Goal: Task Accomplishment & Management: Manage account settings

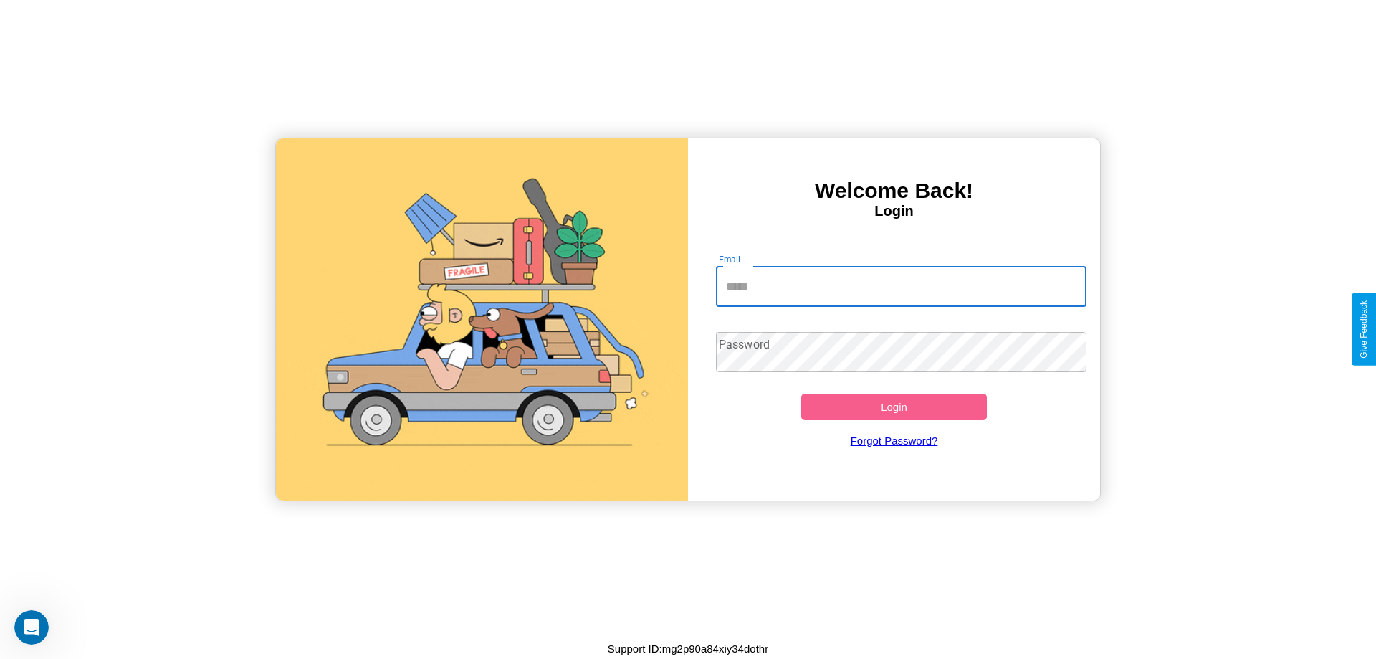
click at [901, 286] on input "Email" at bounding box center [901, 287] width 371 height 40
type input "**********"
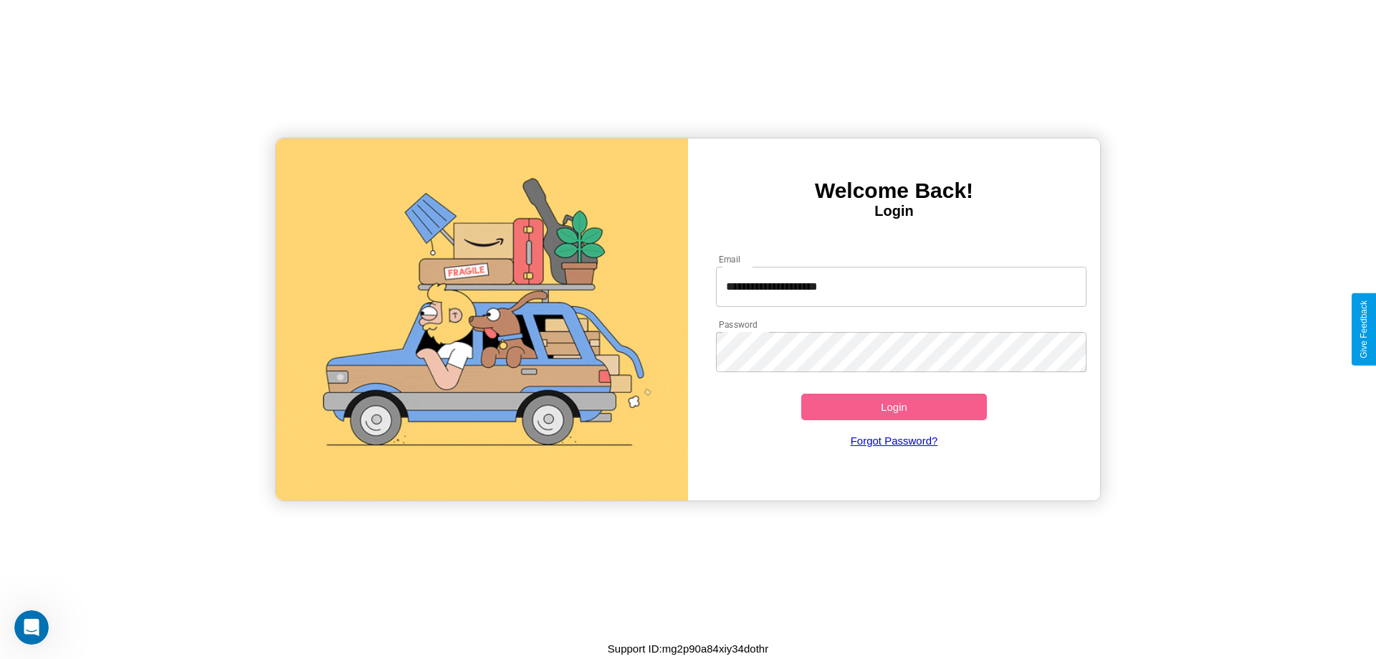
click at [894, 406] on button "Login" at bounding box center [894, 407] width 186 height 27
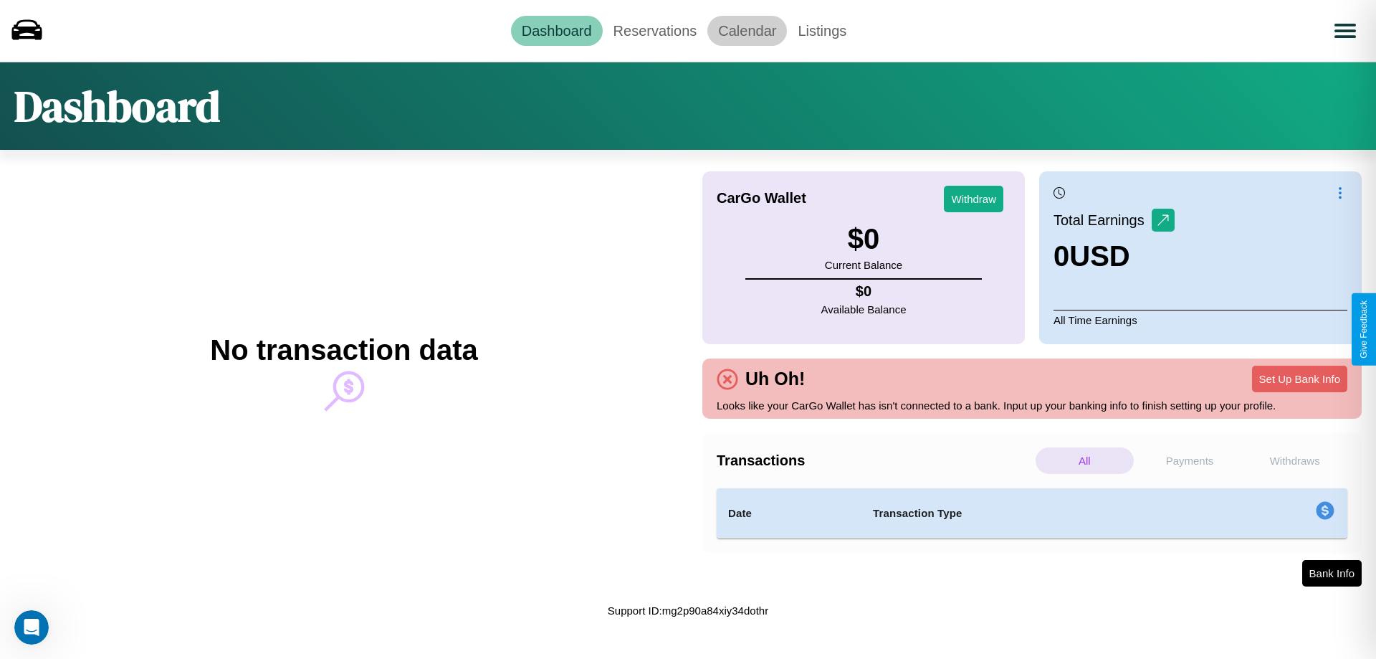
click at [747, 30] on link "Calendar" at bounding box center [747, 31] width 80 height 30
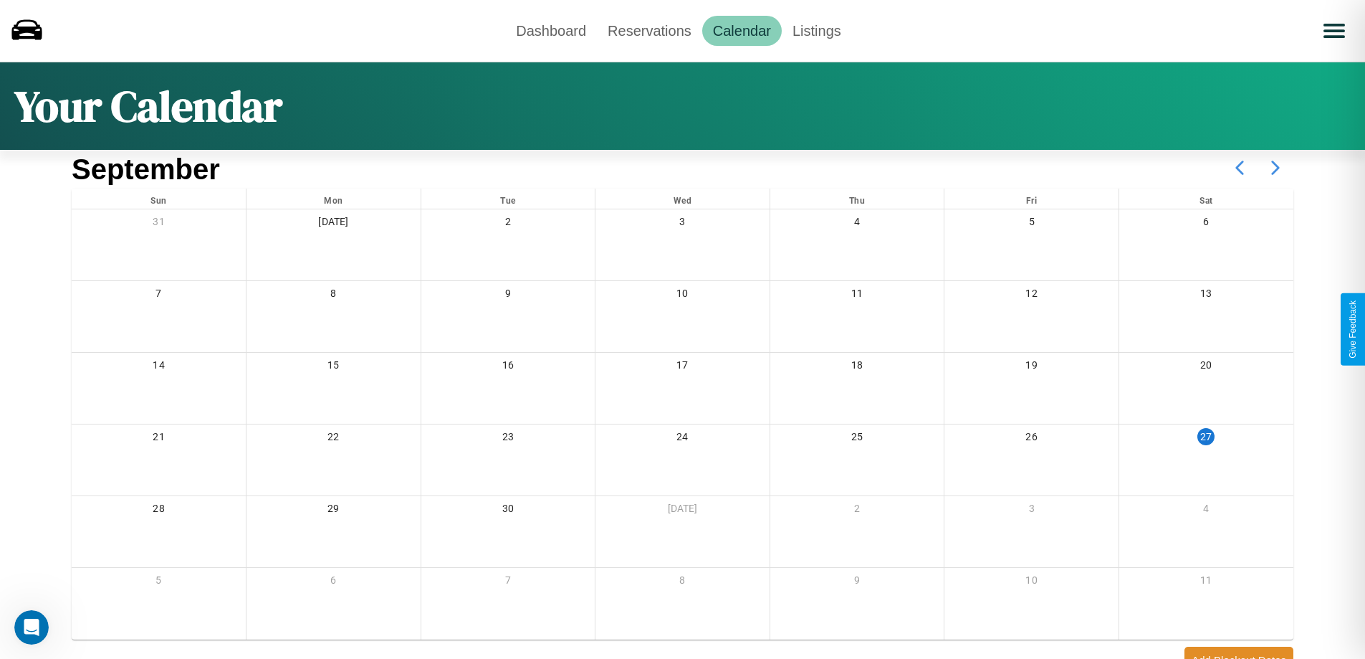
click at [1276, 168] on icon at bounding box center [1276, 168] width 36 height 36
click at [649, 30] on link "Reservations" at bounding box center [649, 31] width 105 height 30
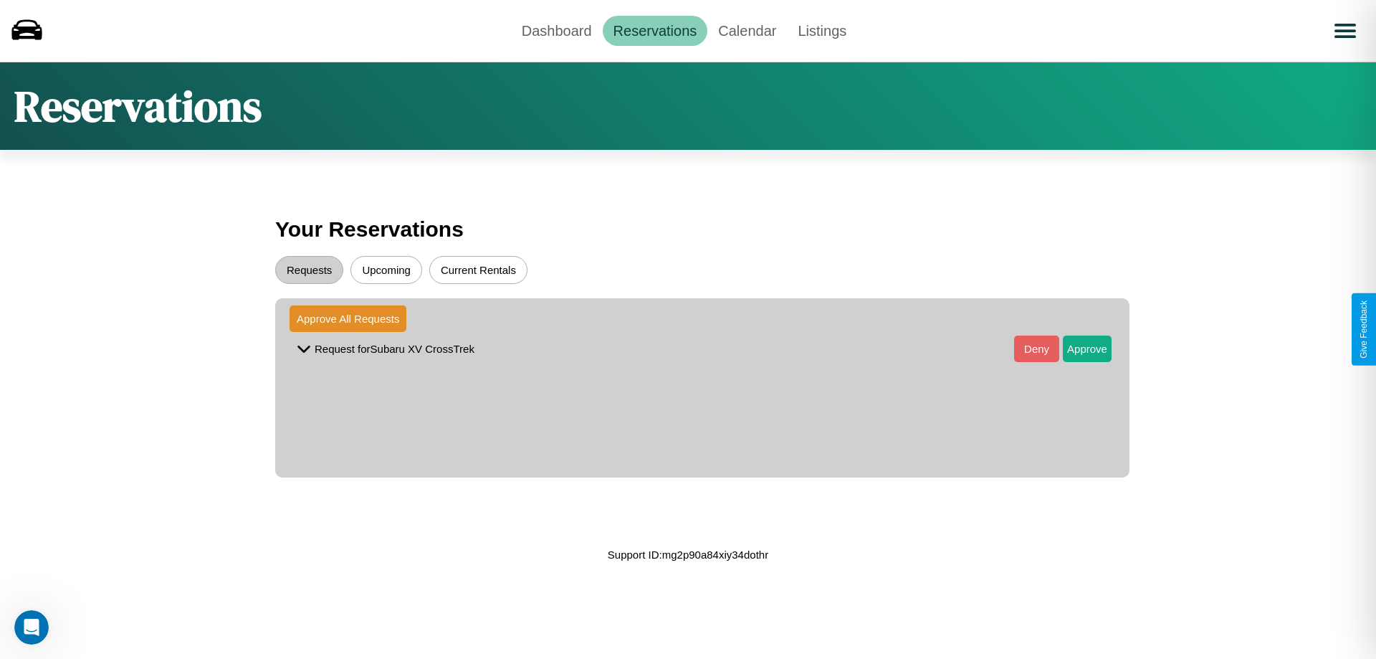
click at [386, 270] on button "Upcoming" at bounding box center [386, 270] width 72 height 28
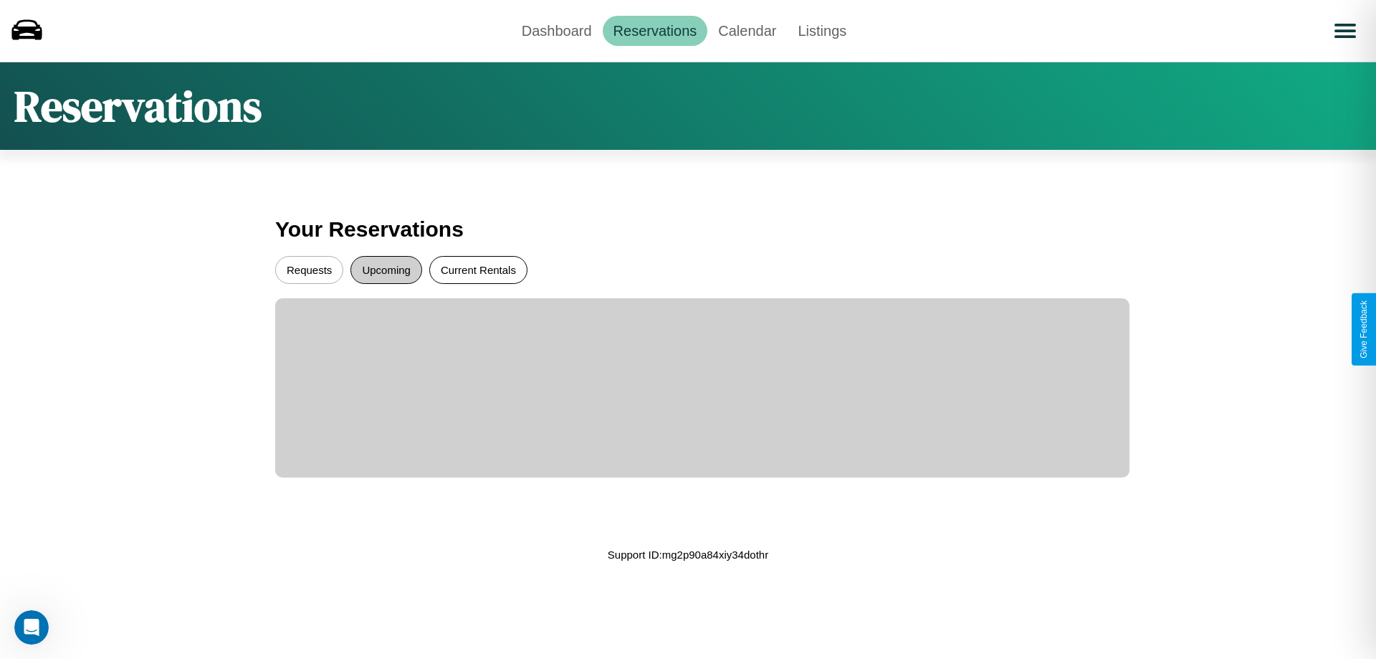
click at [478, 270] on button "Current Rentals" at bounding box center [478, 270] width 98 height 28
click at [309, 270] on button "Requests" at bounding box center [309, 270] width 68 height 28
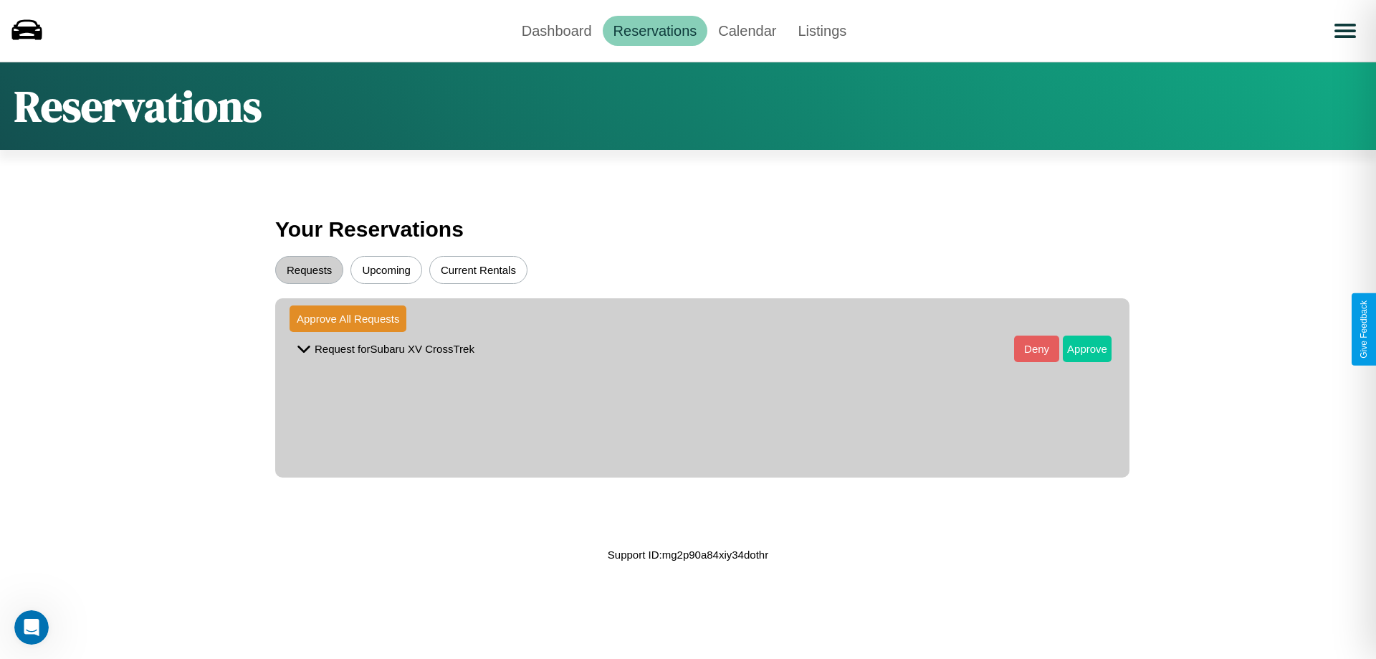
click at [1077, 348] on button "Approve" at bounding box center [1087, 348] width 49 height 27
